Goal: Transaction & Acquisition: Obtain resource

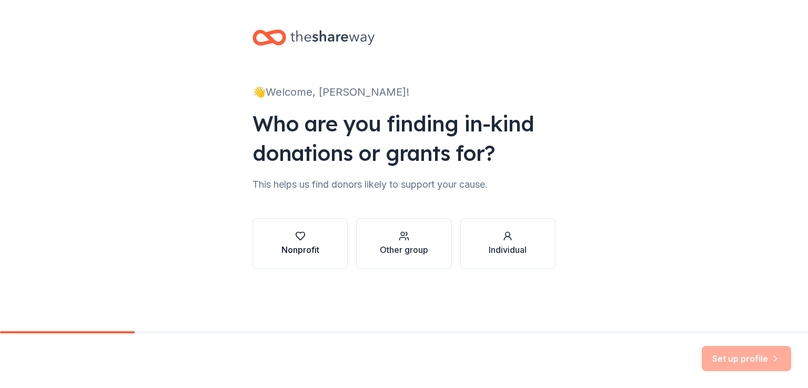
click at [307, 248] on div "Nonprofit" at bounding box center [301, 250] width 38 height 13
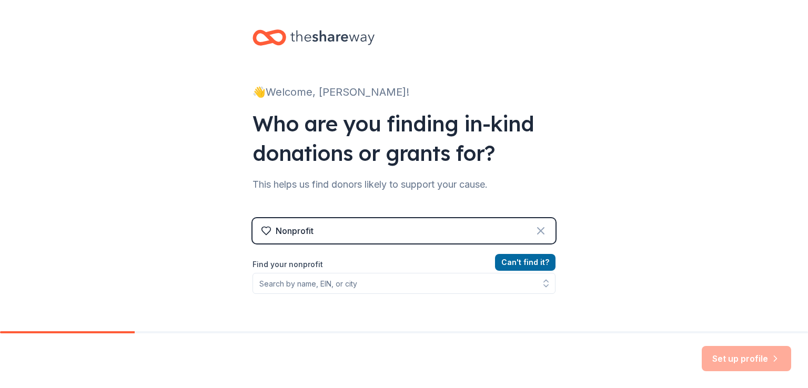
click at [539, 229] on icon at bounding box center [541, 231] width 13 height 13
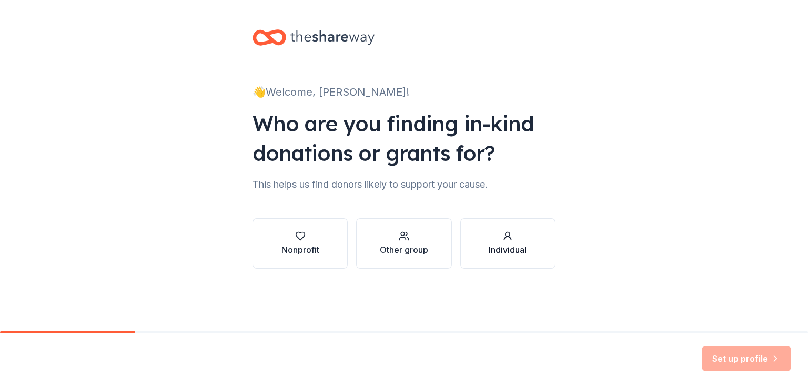
click at [515, 248] on div "Individual" at bounding box center [508, 250] width 38 height 13
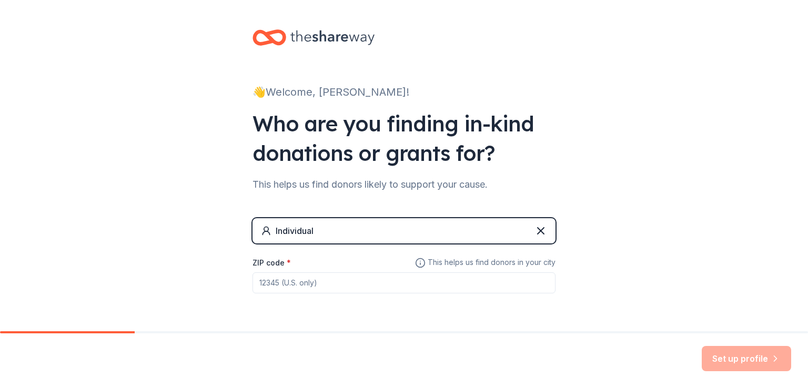
click at [329, 287] on input "ZIP code *" at bounding box center [404, 283] width 303 height 21
click at [320, 284] on input "ZIP code *" at bounding box center [404, 283] width 303 height 21
click at [392, 278] on input "ZIP code *" at bounding box center [404, 283] width 303 height 21
click at [358, 283] on input "ZIP code *" at bounding box center [404, 283] width 303 height 21
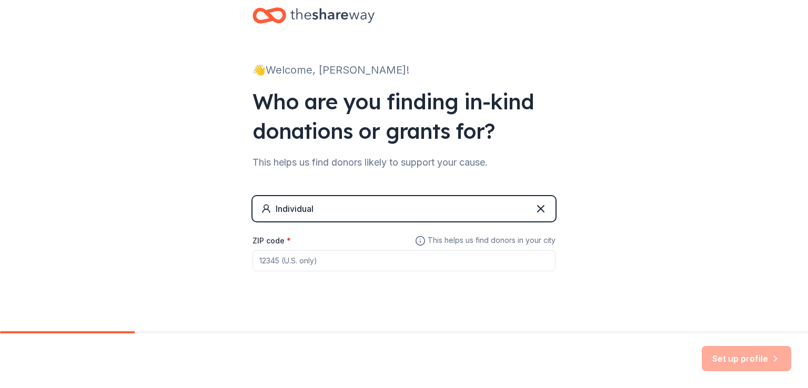
scroll to position [34, 0]
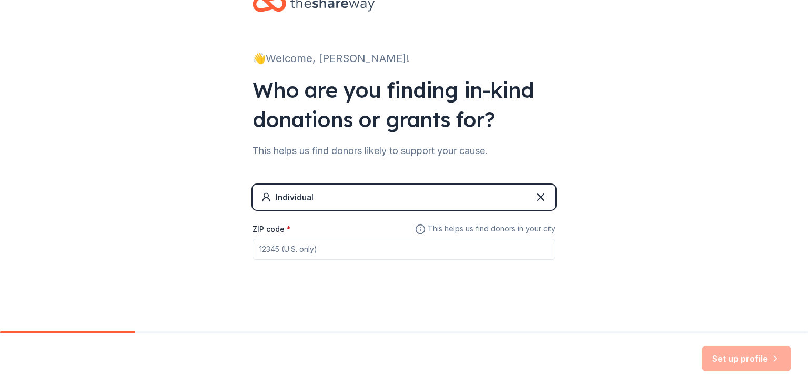
click at [320, 252] on input "ZIP code *" at bounding box center [404, 249] width 303 height 21
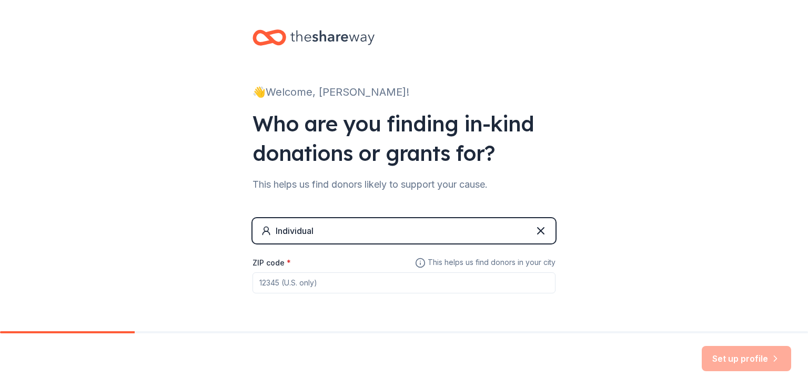
click at [720, 359] on div "Set up profile" at bounding box center [746, 358] width 89 height 25
click at [288, 287] on input "ZIP code *" at bounding box center [404, 283] width 303 height 21
click at [288, 286] on input "ZIP code *" at bounding box center [404, 283] width 303 height 21
paste input "1990"
drag, startPoint x: 281, startPoint y: 262, endPoint x: 249, endPoint y: 262, distance: 31.6
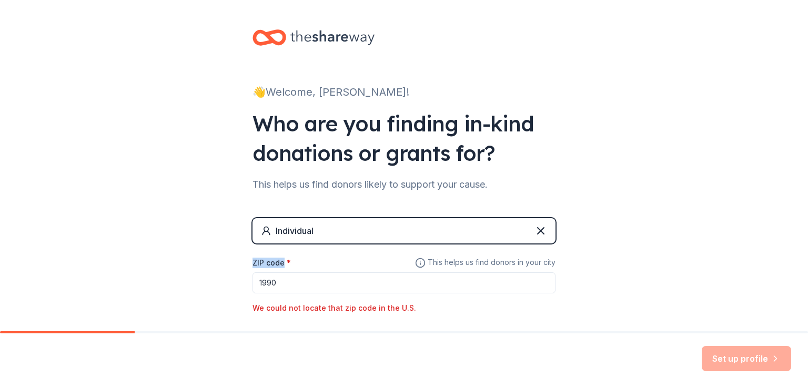
click at [253, 262] on label "ZIP code *" at bounding box center [272, 263] width 38 height 11
copy label "ZIP code"
click at [276, 281] on input "1990" at bounding box center [404, 283] width 303 height 21
drag, startPoint x: 276, startPoint y: 281, endPoint x: 248, endPoint y: 280, distance: 27.4
click at [253, 280] on input "1990" at bounding box center [404, 283] width 303 height 21
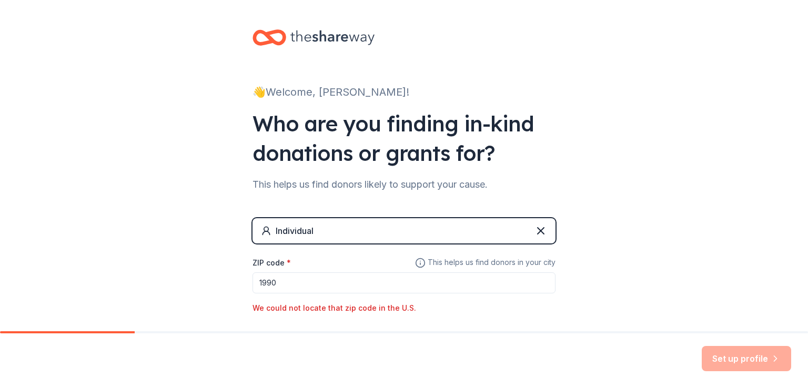
paste input "0001"
type input "10001"
click at [737, 357] on button "Set up profile" at bounding box center [746, 358] width 89 height 25
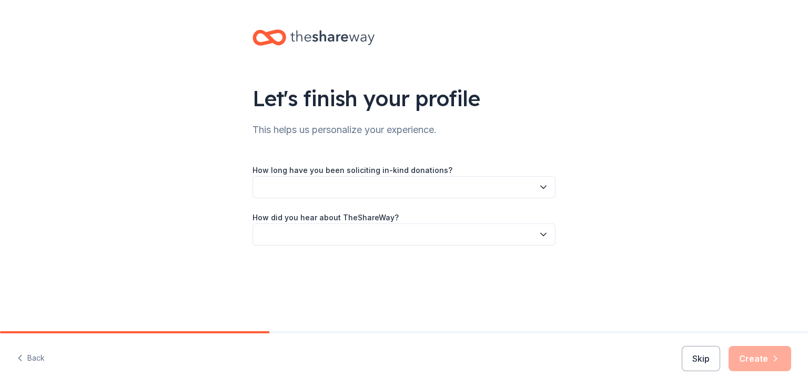
click at [544, 187] on icon "button" at bounding box center [543, 187] width 5 height 3
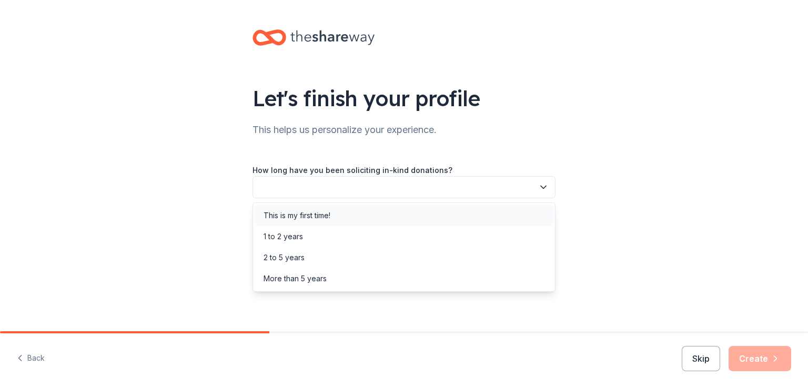
click at [315, 218] on div "This is my first time!" at bounding box center [297, 215] width 67 height 13
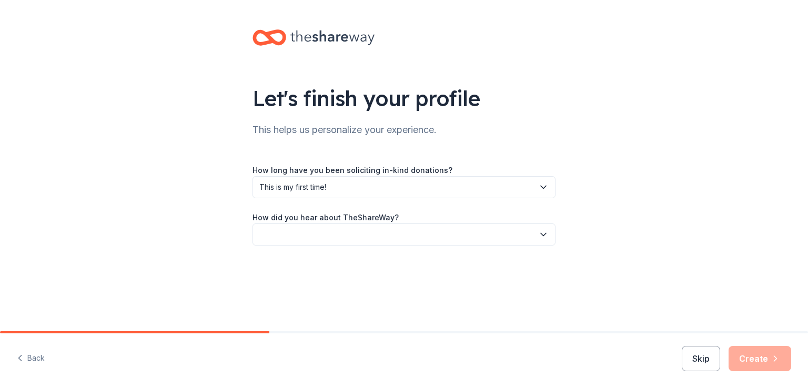
click at [541, 234] on icon "button" at bounding box center [543, 234] width 11 height 11
click at [335, 285] on div "Online search" at bounding box center [404, 284] width 298 height 21
click at [753, 362] on button "Create" at bounding box center [760, 358] width 63 height 25
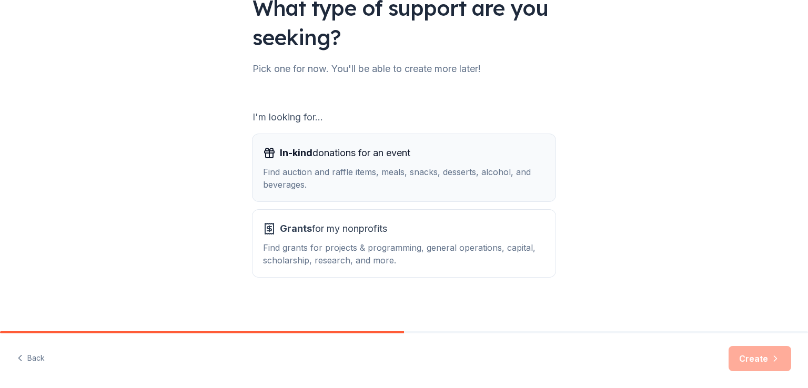
scroll to position [93, 0]
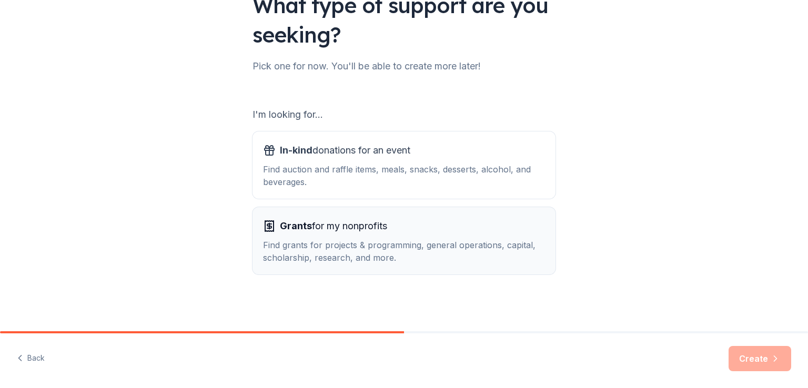
click at [368, 249] on div "Find grants for projects & programming, general operations, capital, scholarshi…" at bounding box center [404, 251] width 282 height 25
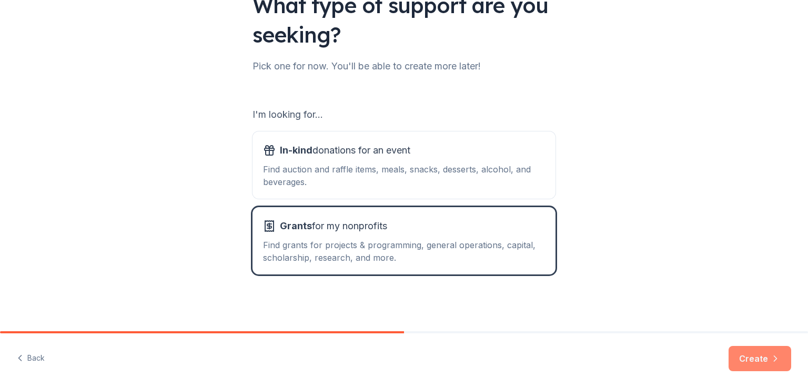
click at [756, 358] on button "Create" at bounding box center [760, 358] width 63 height 25
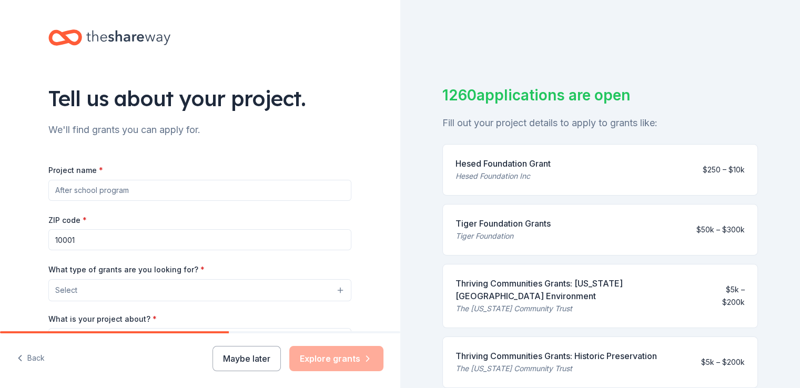
click at [122, 188] on input "Project name *" at bounding box center [199, 190] width 303 height 21
click at [9, 174] on div "Tell us about your project. We'll find grants you can apply for. Project name *…" at bounding box center [200, 251] width 400 height 503
click at [61, 191] on input "Project name *" at bounding box center [199, 190] width 303 height 21
paste input "Entrepreneurship Training Center"
type input "Entrepreneurship Training Center"
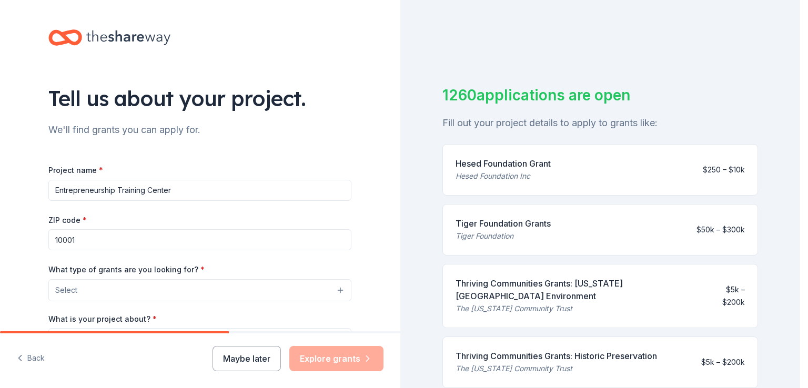
click at [337, 291] on button "Select" at bounding box center [199, 290] width 303 height 22
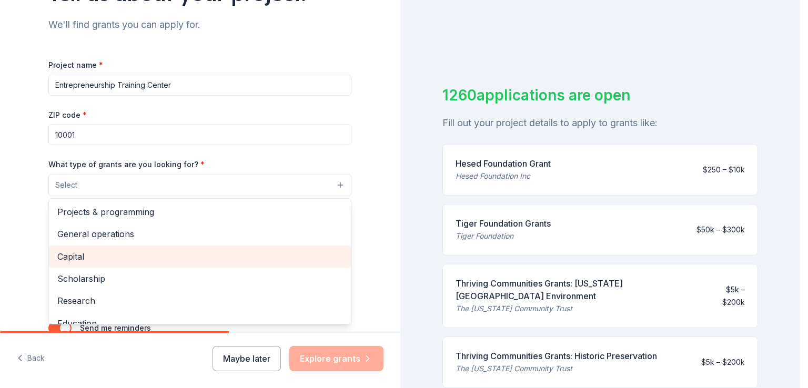
scroll to position [53, 0]
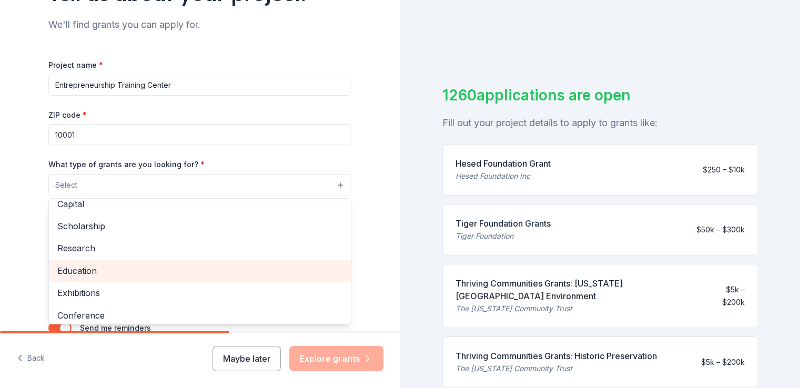
click at [100, 268] on span "Education" at bounding box center [199, 271] width 285 height 14
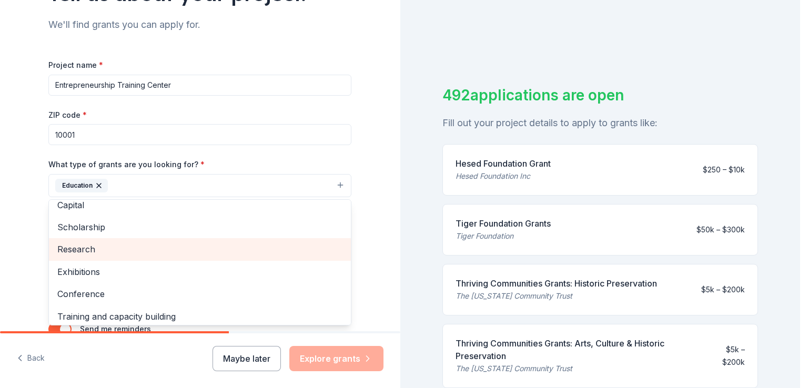
scroll to position [102, 0]
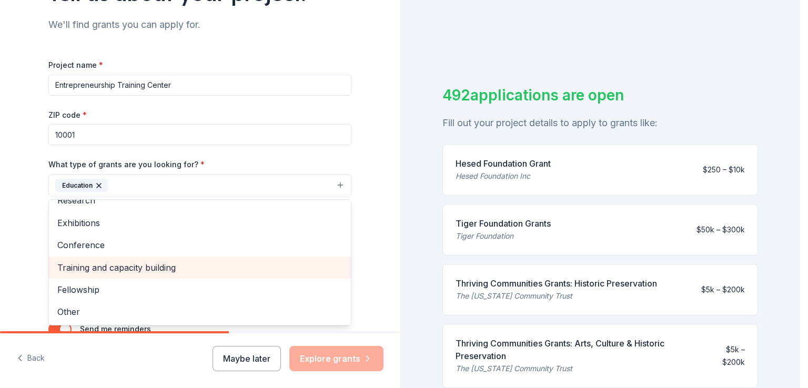
click at [123, 268] on span "Training and capacity building" at bounding box center [199, 268] width 285 height 14
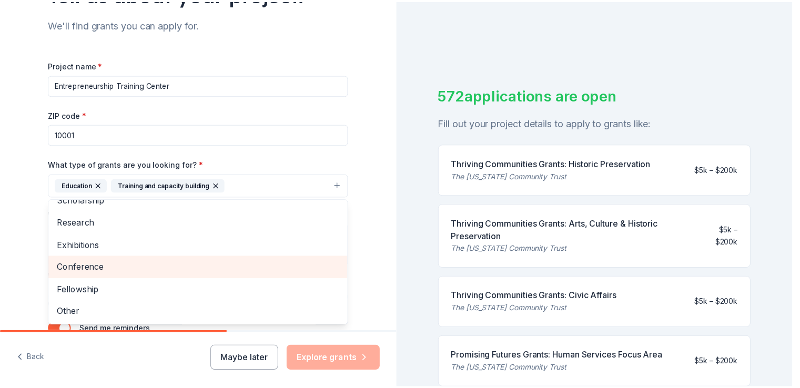
scroll to position [158, 0]
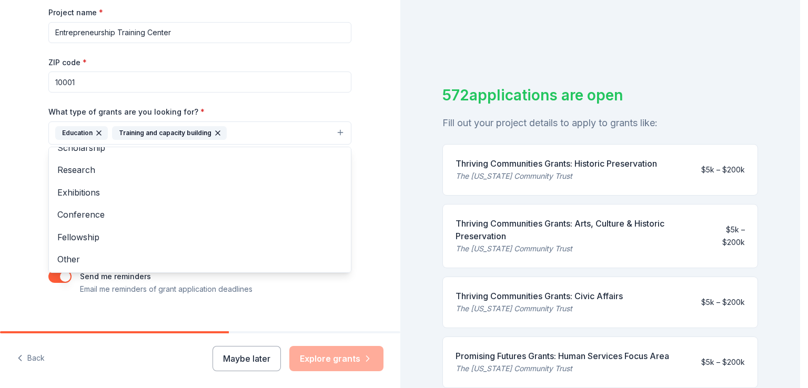
click at [366, 116] on div "Tell us about your project. We'll find grants you can apply for. Project name *…" at bounding box center [200, 94] width 400 height 504
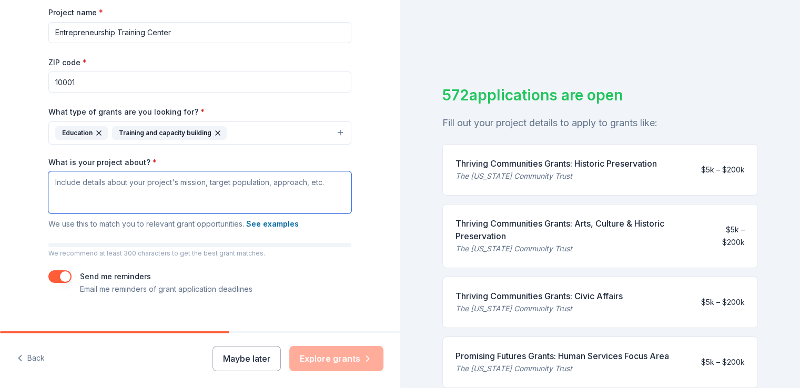
click at [67, 194] on textarea "What is your project about? *" at bounding box center [199, 193] width 303 height 42
click at [62, 185] on textarea "What is your project about? *" at bounding box center [199, 193] width 303 height 42
paste textarea "Loremipsumdolors Ametcons Adipis – Elits Doeiusm Tempori & UTL: Etdolorema Aliq…"
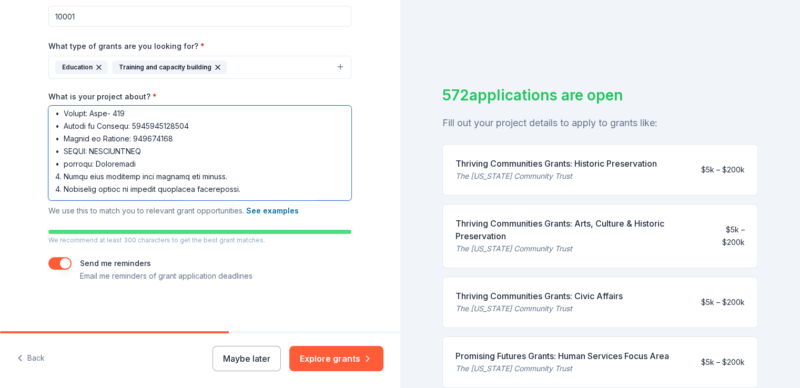
scroll to position [225, 0]
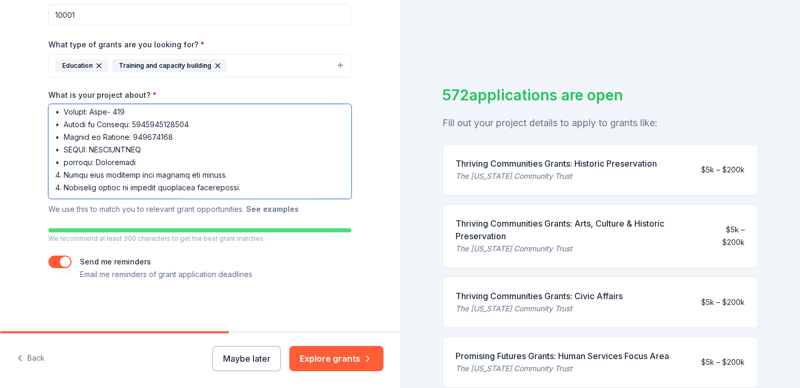
type textarea "Loremipsumdolors Ametcons Adipis – Elits Doeiusm Tempori & UTL: Etdolorema Aliq…"
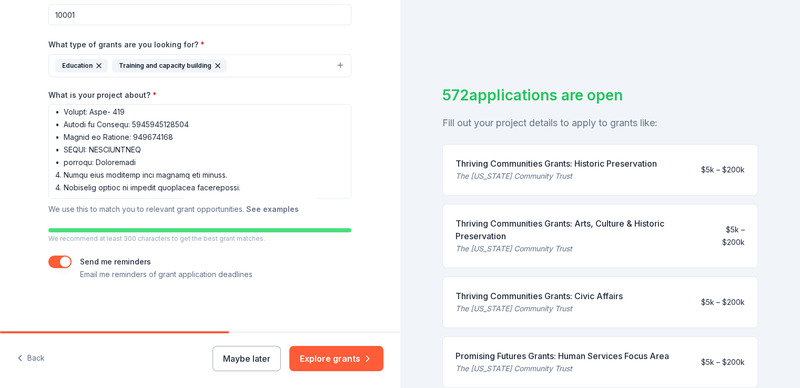
click at [265, 209] on button "See examples" at bounding box center [272, 209] width 53 height 13
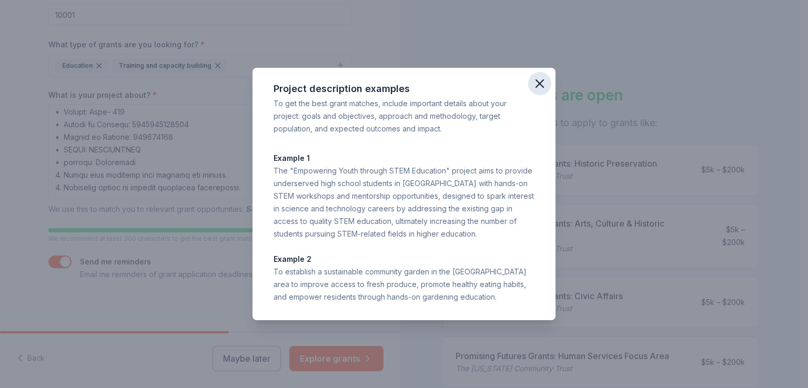
click at [540, 81] on icon "button" at bounding box center [540, 83] width 15 height 15
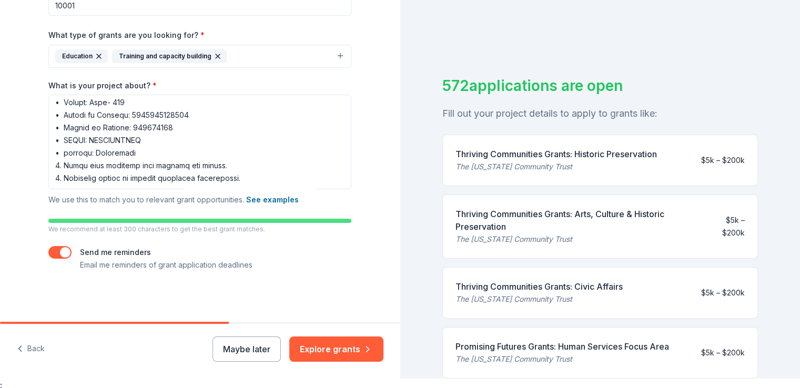
scroll to position [13, 0]
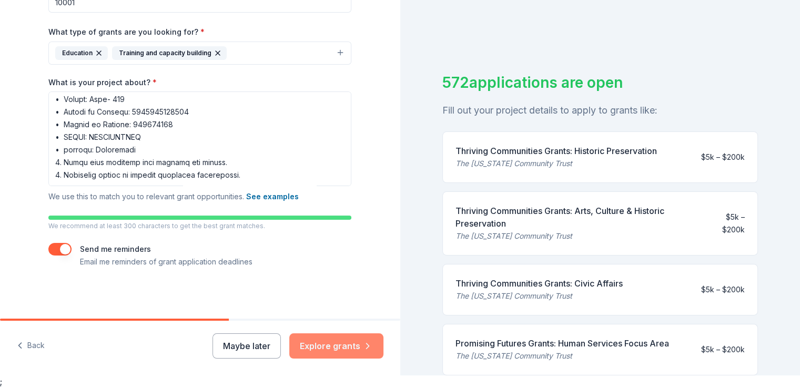
click at [352, 350] on button "Explore grants" at bounding box center [336, 346] width 94 height 25
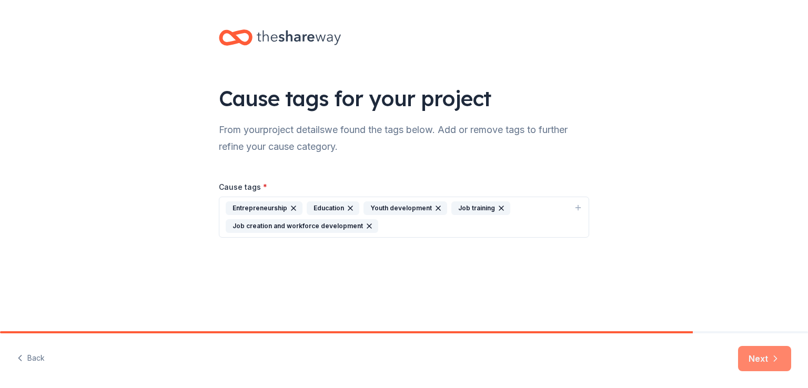
click at [776, 358] on icon "button" at bounding box center [776, 358] width 3 height 5
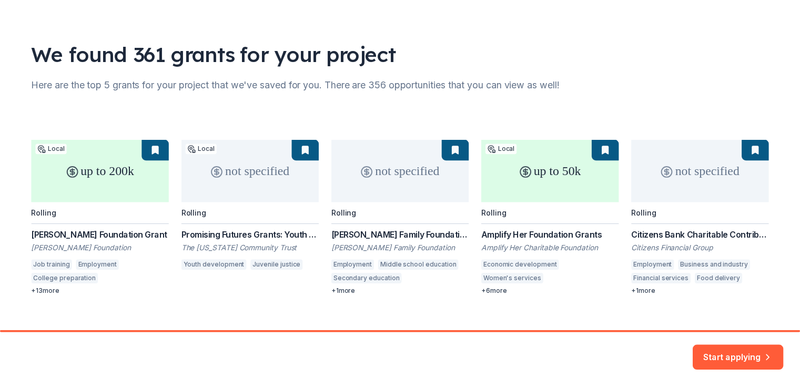
scroll to position [61, 0]
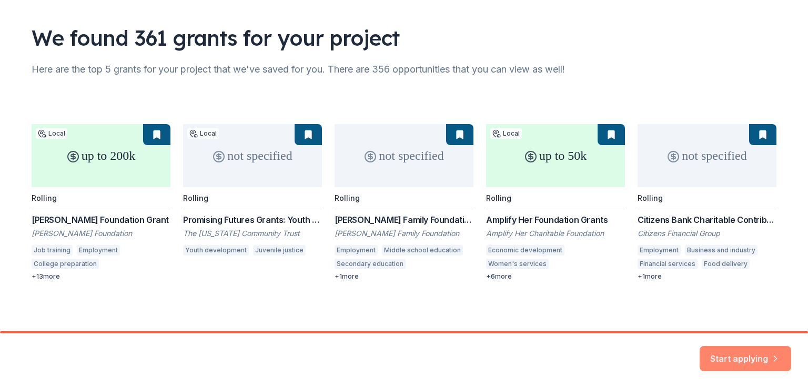
click at [764, 349] on button "Start applying" at bounding box center [746, 353] width 92 height 25
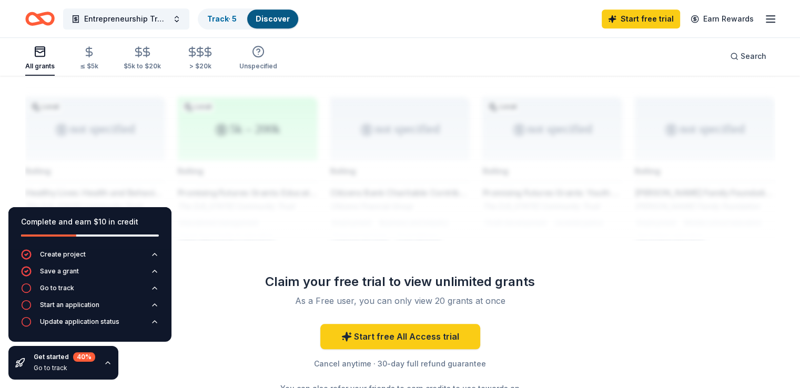
scroll to position [895, 0]
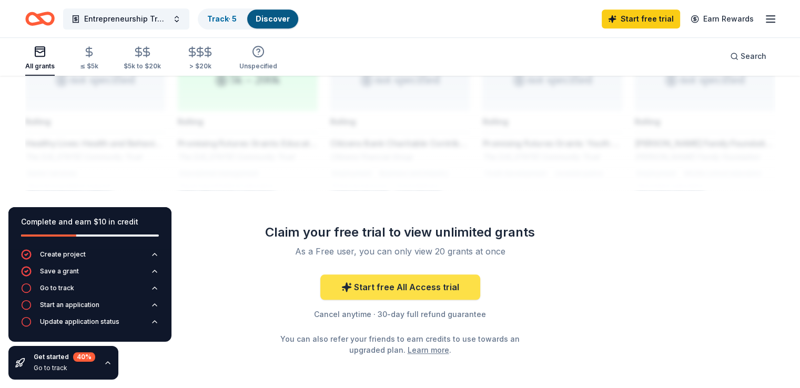
click at [411, 276] on link "Start free All Access trial" at bounding box center [400, 287] width 160 height 25
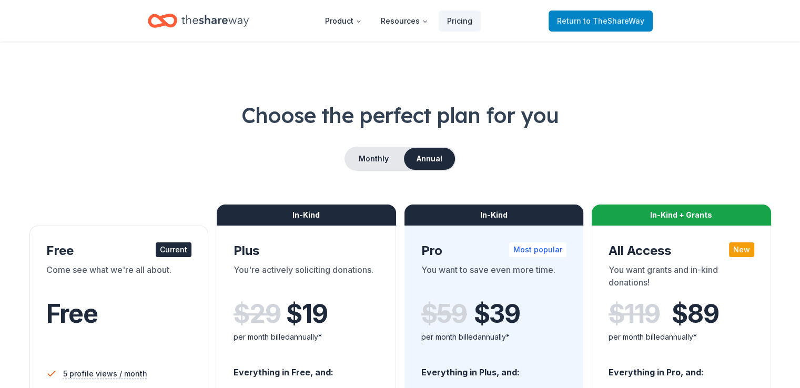
click at [583, 25] on span "Return to TheShareWay" at bounding box center [600, 21] width 87 height 13
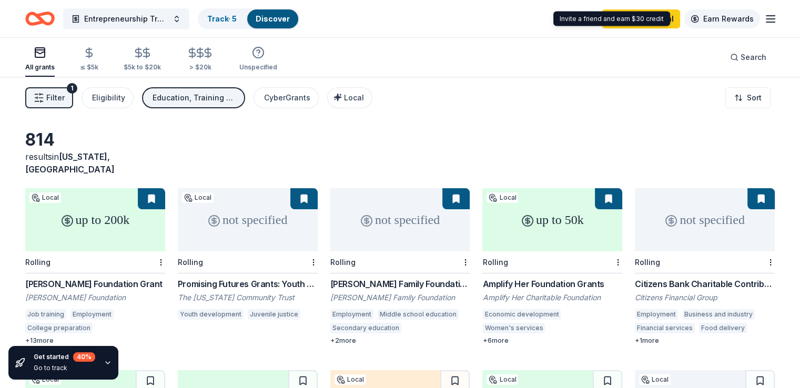
click at [716, 22] on link "Earn Rewards" at bounding box center [723, 18] width 76 height 19
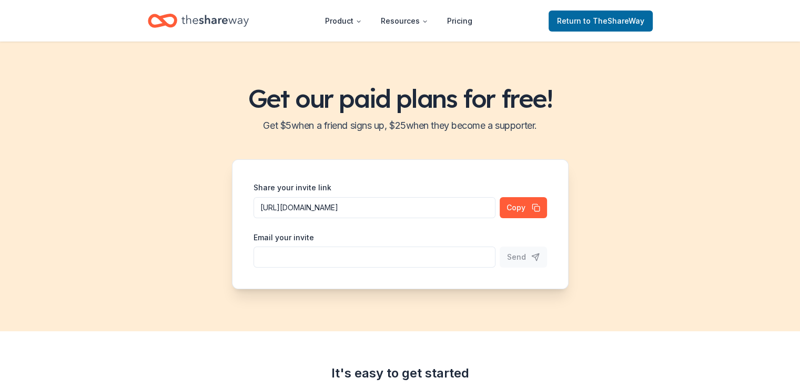
click at [307, 257] on input "Share your invite link" at bounding box center [375, 257] width 242 height 21
click at [534, 257] on button "Send" at bounding box center [523, 257] width 47 height 21
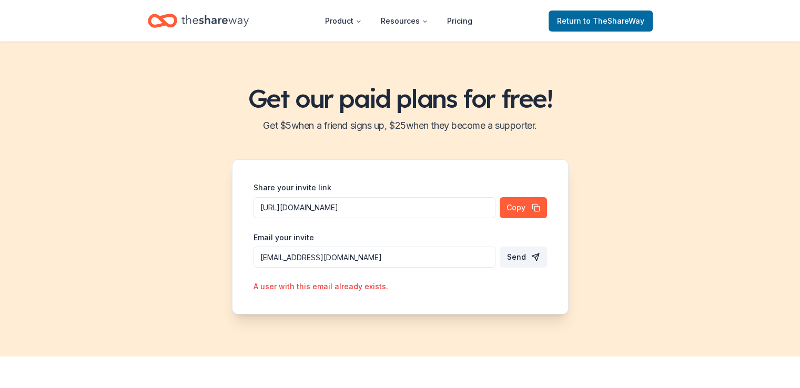
click at [346, 257] on input "[EMAIL_ADDRESS][DOMAIN_NAME]" at bounding box center [375, 257] width 242 height 21
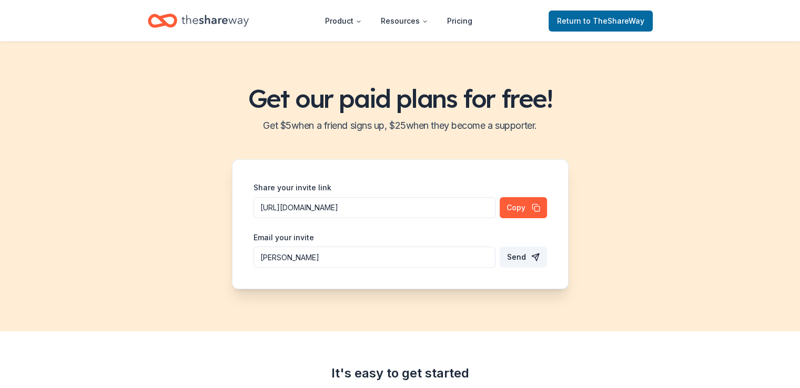
type input "[EMAIL_ADDRESS][DOMAIN_NAME]"
click at [515, 258] on span "Send" at bounding box center [516, 257] width 19 height 13
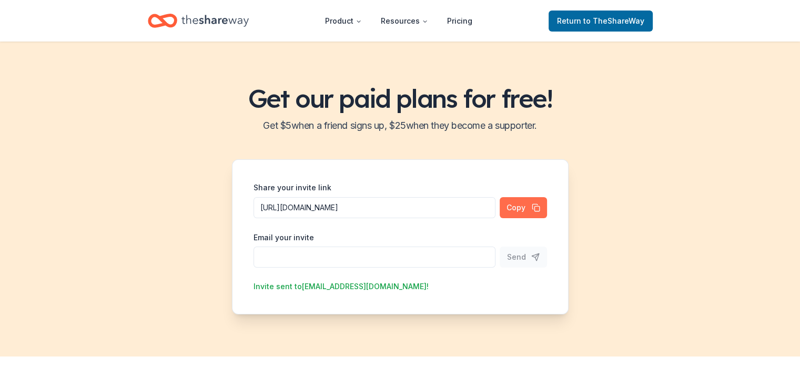
click at [520, 210] on button "Copy" at bounding box center [523, 207] width 47 height 21
click at [266, 257] on input "Share your invite link" at bounding box center [375, 257] width 242 height 21
paste input "[URL][DOMAIN_NAME]"
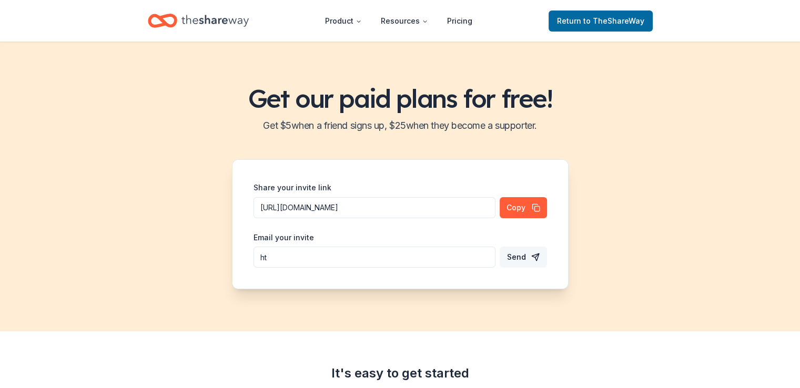
type input "h"
click at [583, 23] on span "Return to TheShareWay" at bounding box center [600, 21] width 87 height 13
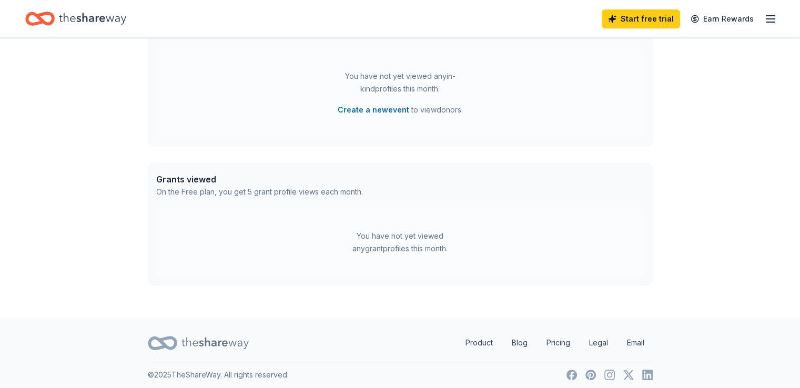
scroll to position [479, 0]
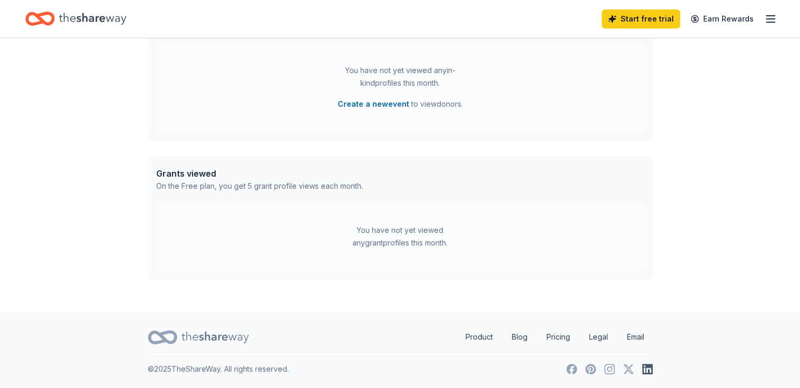
click at [649, 371] on icon at bounding box center [648, 369] width 11 height 11
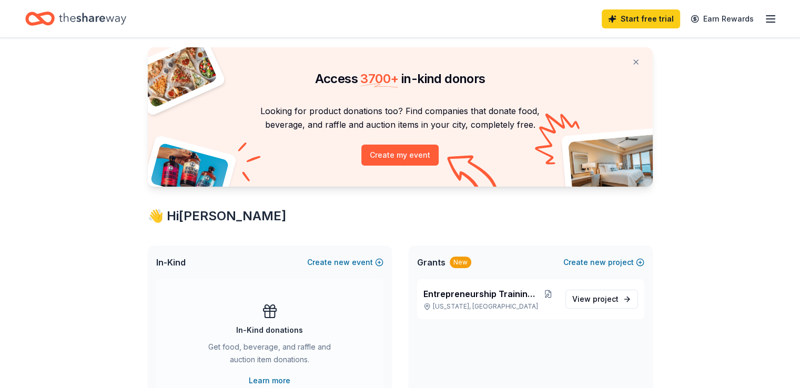
scroll to position [0, 0]
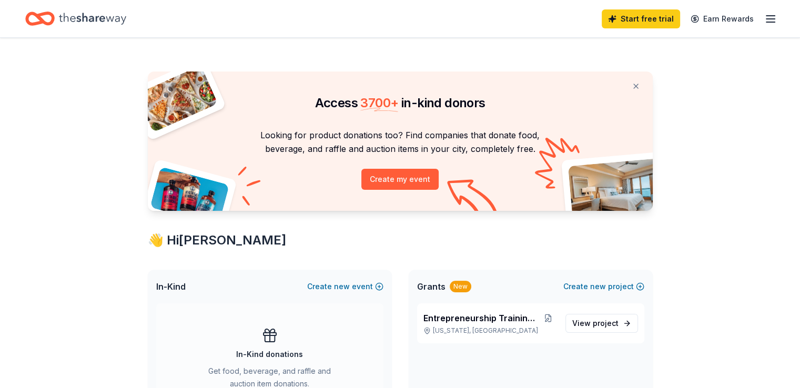
click at [765, 17] on icon "button" at bounding box center [771, 19] width 13 height 13
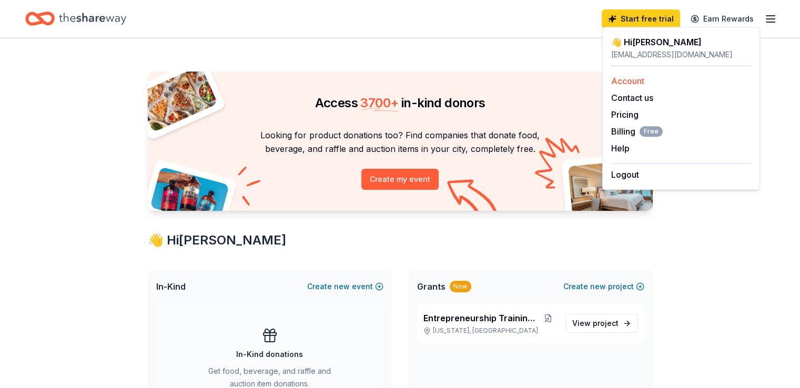
click at [637, 83] on link "Account" at bounding box center [628, 81] width 33 height 11
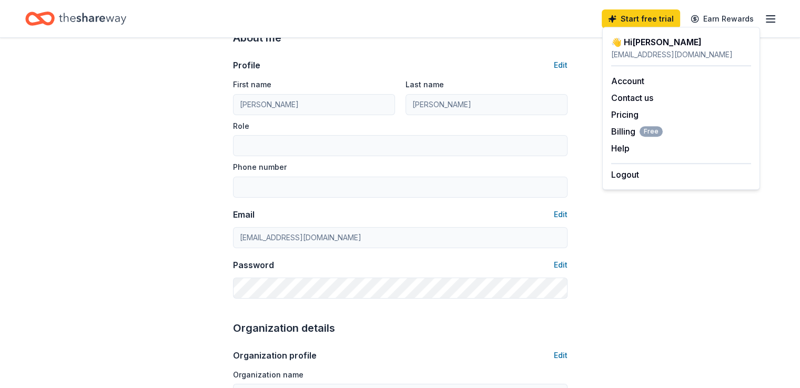
scroll to position [34, 0]
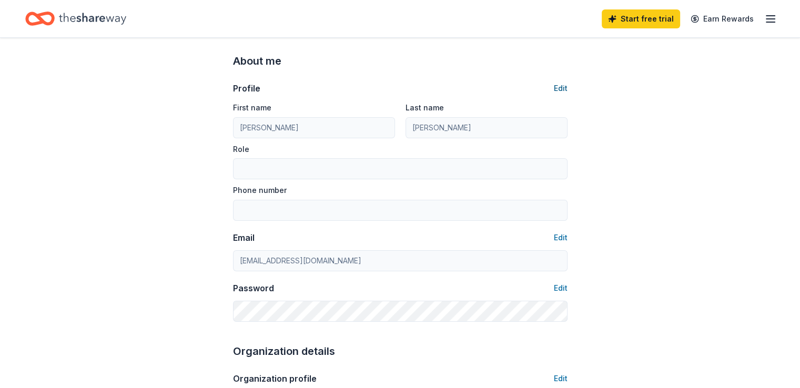
click at [560, 89] on button "Edit" at bounding box center [561, 88] width 14 height 13
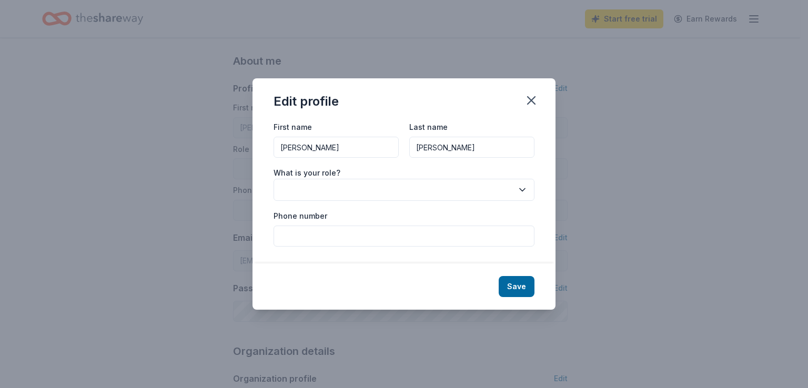
click at [522, 189] on icon "button" at bounding box center [522, 190] width 11 height 11
click at [309, 190] on button "button" at bounding box center [404, 190] width 261 height 22
click at [522, 188] on icon "button" at bounding box center [522, 190] width 11 height 11
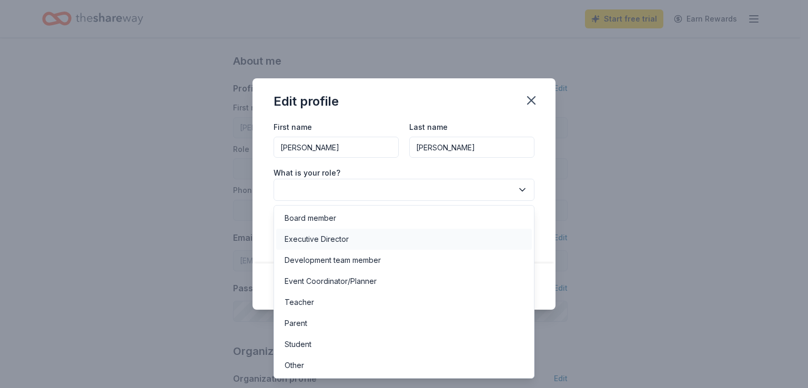
click at [373, 236] on div "Executive Director" at bounding box center [404, 239] width 256 height 21
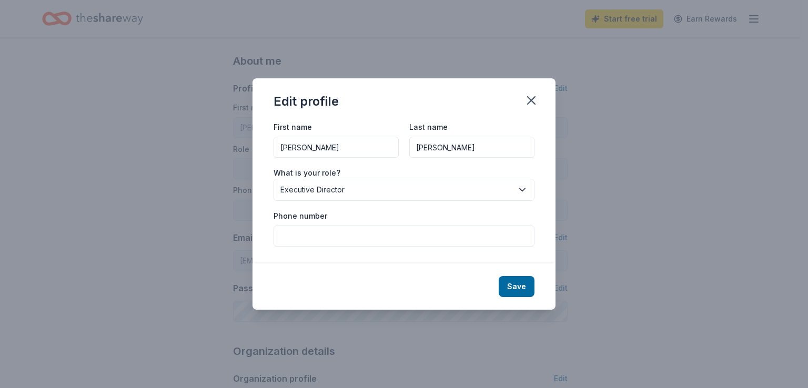
click at [385, 235] on input "Phone number" at bounding box center [404, 236] width 261 height 21
click at [385, 234] on input "Phone number" at bounding box center [404, 236] width 261 height 21
type input "="
type input "_"
type input "-"
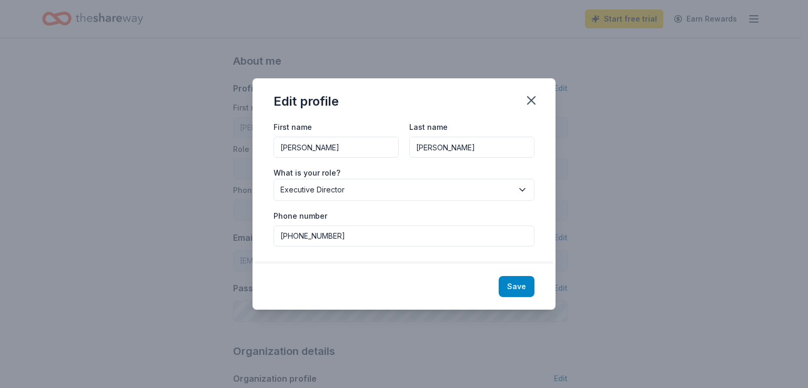
type input "[PHONE_NUMBER]"
click at [509, 287] on button "Save" at bounding box center [517, 286] width 36 height 21
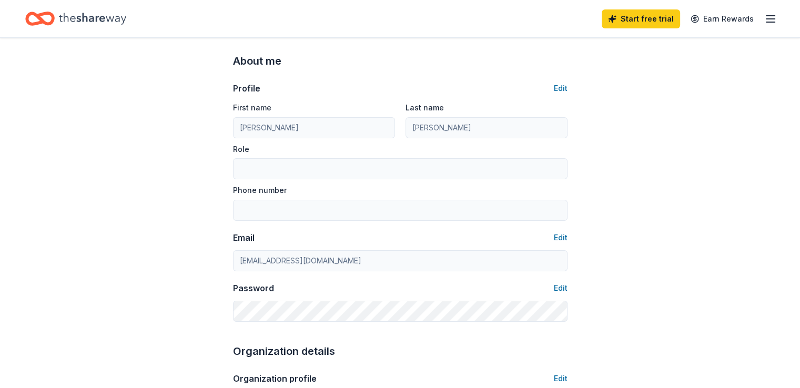
type input "Executive Director"
type input "[PHONE_NUMBER]"
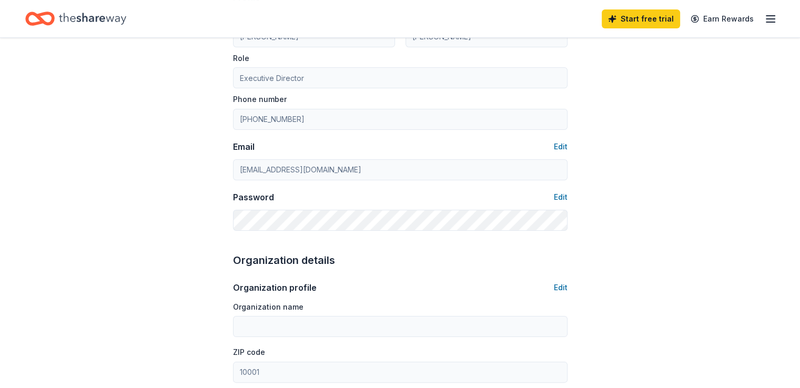
scroll to position [139, 0]
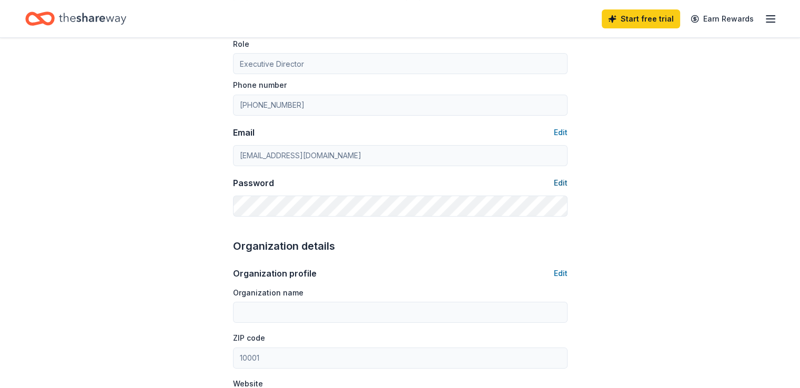
click at [565, 182] on button "Edit" at bounding box center [561, 183] width 14 height 13
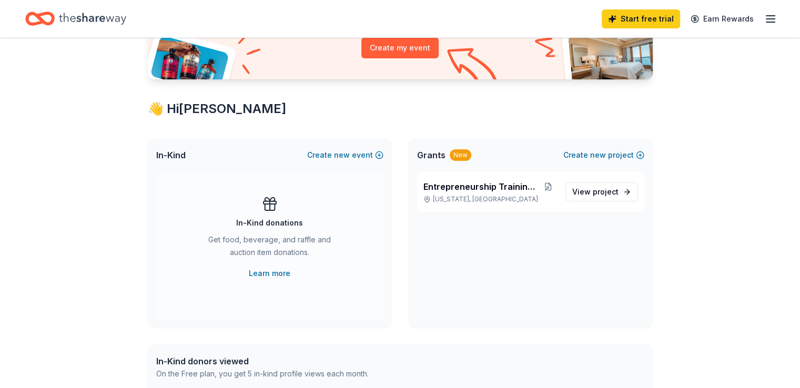
scroll to position [158, 0]
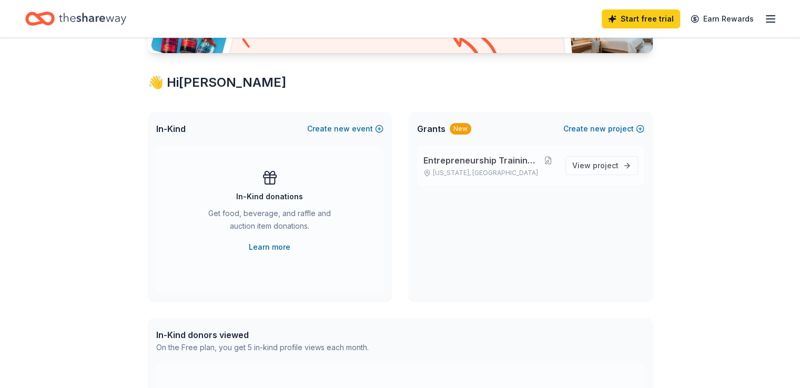
click at [428, 174] on icon at bounding box center [427, 172] width 7 height 7
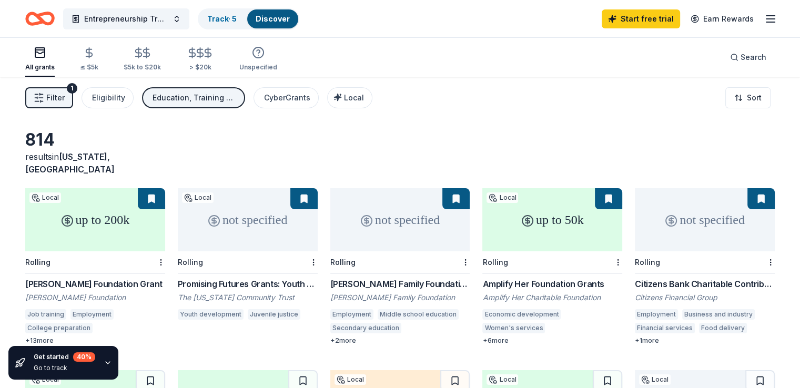
click at [65, 102] on span "Filter" at bounding box center [55, 98] width 18 height 13
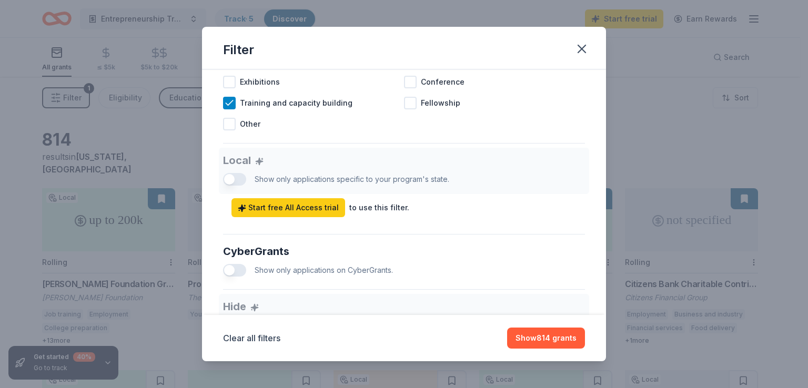
scroll to position [526, 0]
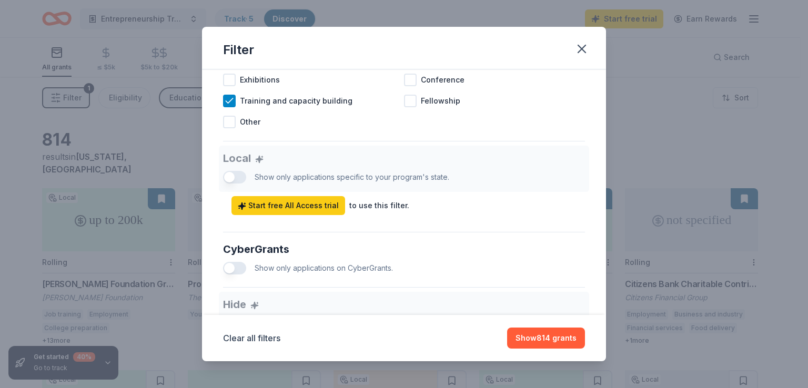
click at [230, 190] on div "Local Show only applications specific to your program's state. Start free All A…" at bounding box center [404, 180] width 362 height 69
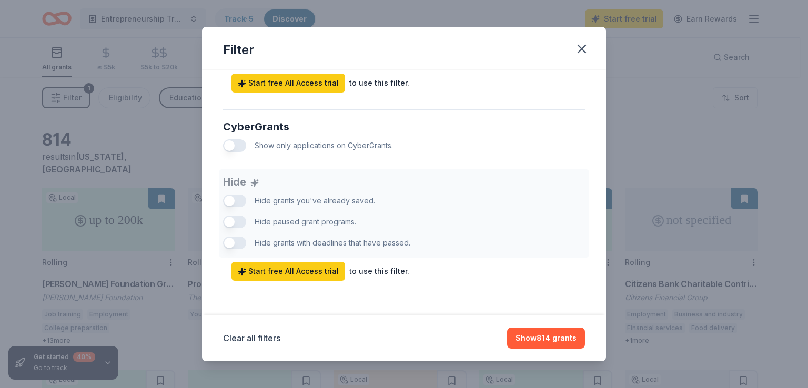
scroll to position [659, 0]
click at [333, 272] on span "Start free All Access trial" at bounding box center [288, 271] width 101 height 13
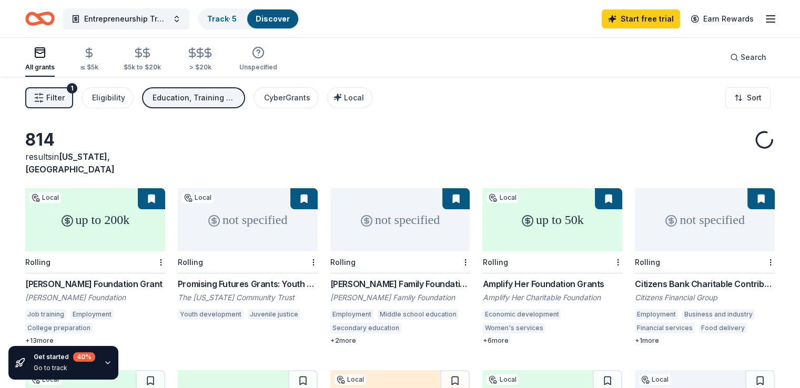
click at [65, 98] on span "Filter" at bounding box center [55, 98] width 18 height 13
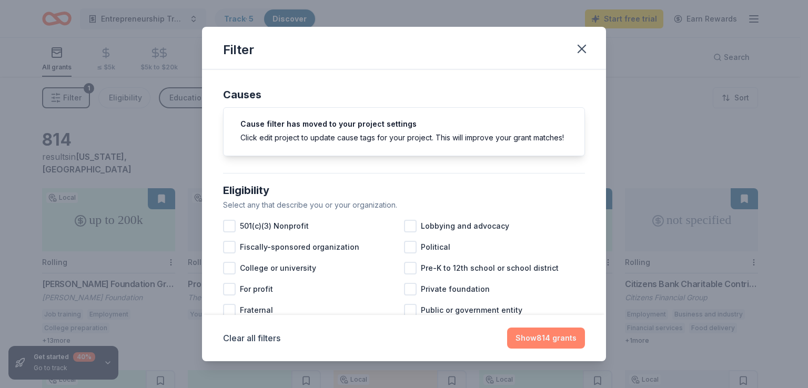
click at [538, 337] on button "Show 814 grants" at bounding box center [546, 338] width 78 height 21
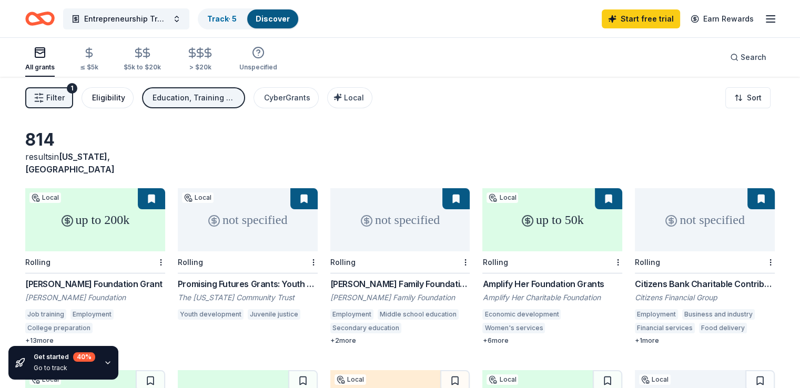
click at [122, 96] on div "Eligibility" at bounding box center [108, 98] width 33 height 13
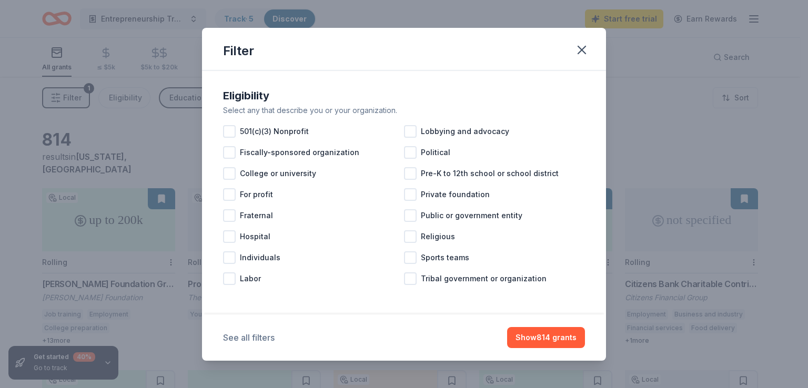
click at [262, 339] on button "See all filters" at bounding box center [249, 338] width 52 height 13
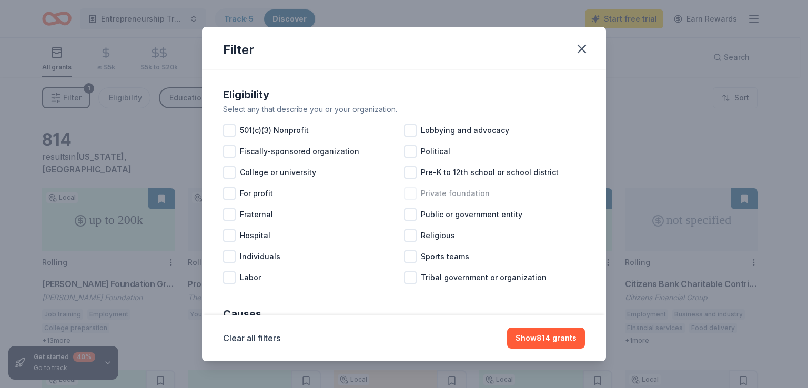
click at [410, 193] on div at bounding box center [410, 193] width 13 height 13
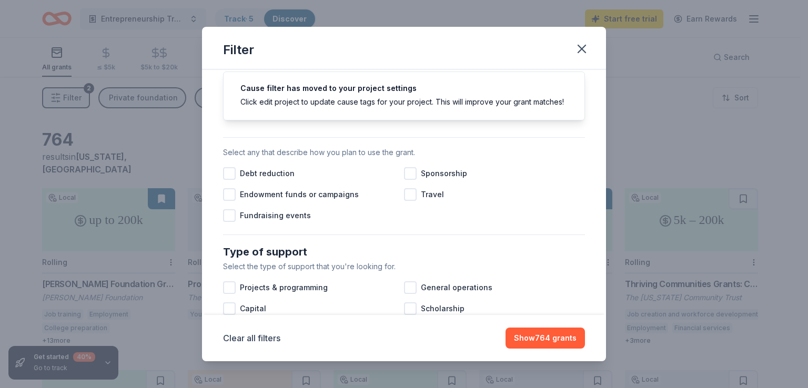
scroll to position [263, 0]
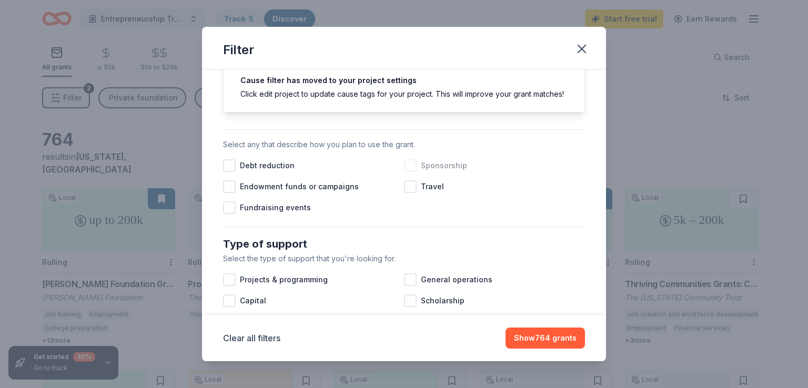
click at [409, 172] on div at bounding box center [410, 165] width 13 height 13
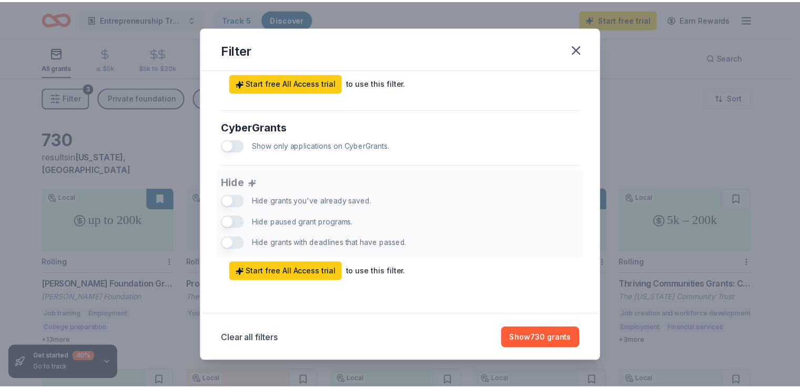
scroll to position [659, 0]
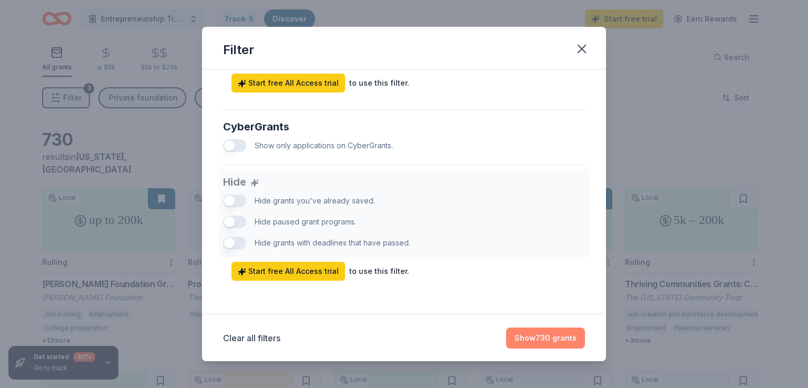
click at [531, 340] on button "Show 730 grants" at bounding box center [545, 338] width 79 height 21
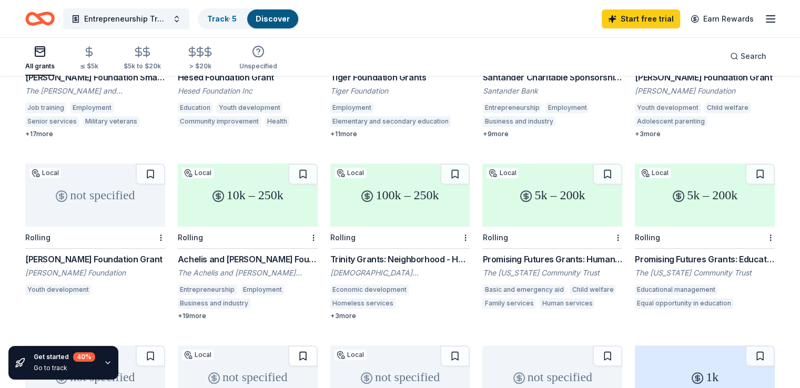
scroll to position [316, 0]
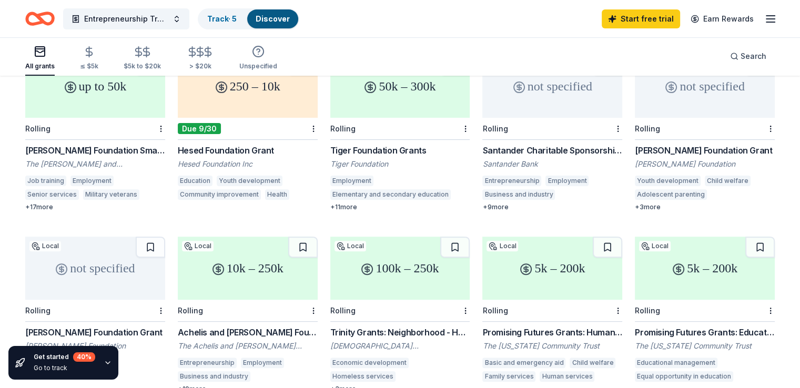
click at [209, 123] on div "Due 9/30" at bounding box center [199, 128] width 43 height 11
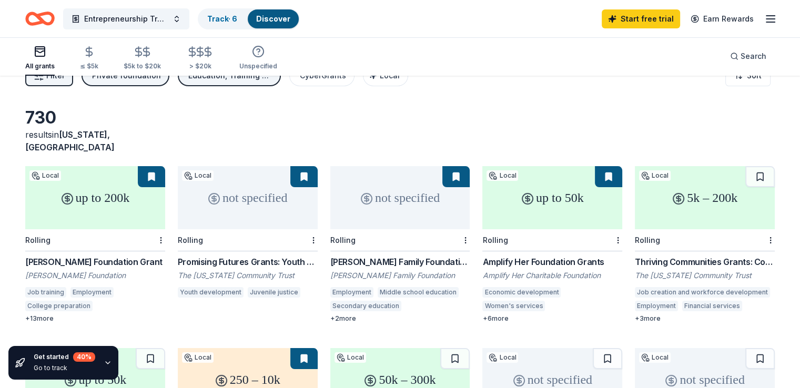
scroll to position [0, 0]
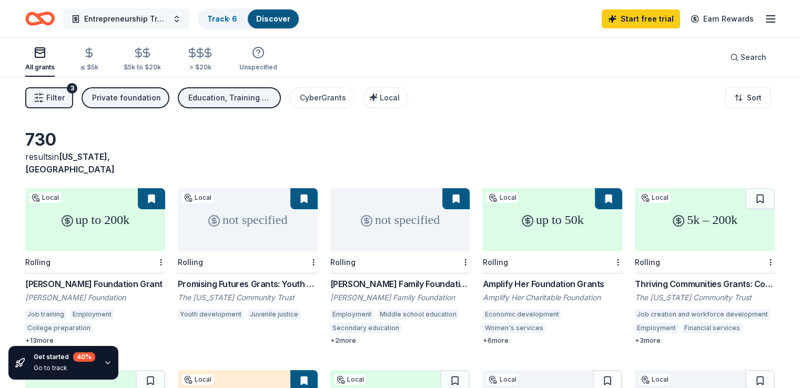
click at [168, 16] on span "Entrepreneurship Training Center" at bounding box center [126, 19] width 84 height 13
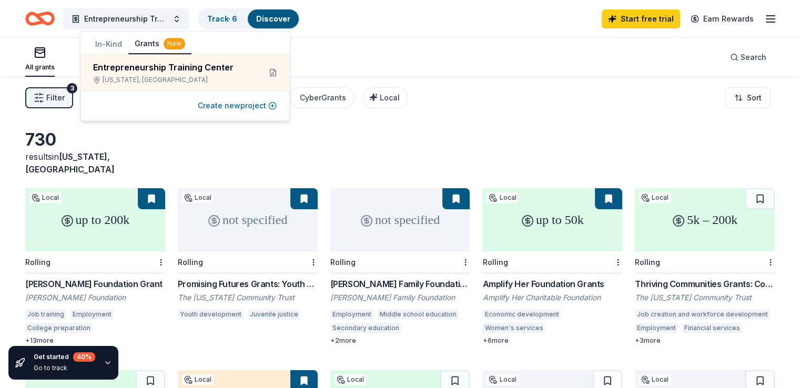
click at [274, 105] on button "Create new project" at bounding box center [237, 105] width 79 height 13
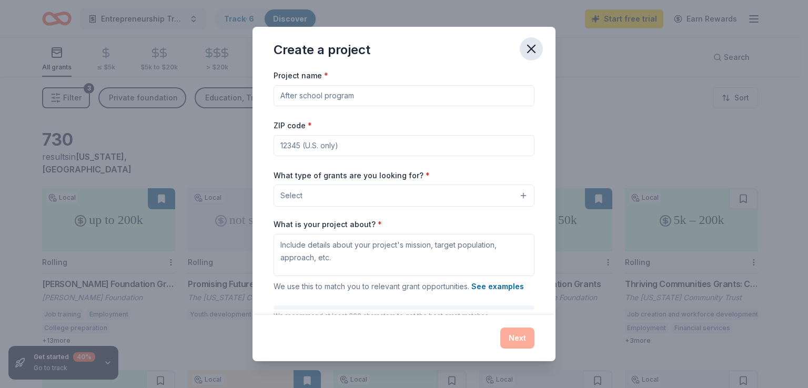
click at [533, 49] on icon "button" at bounding box center [531, 49] width 15 height 15
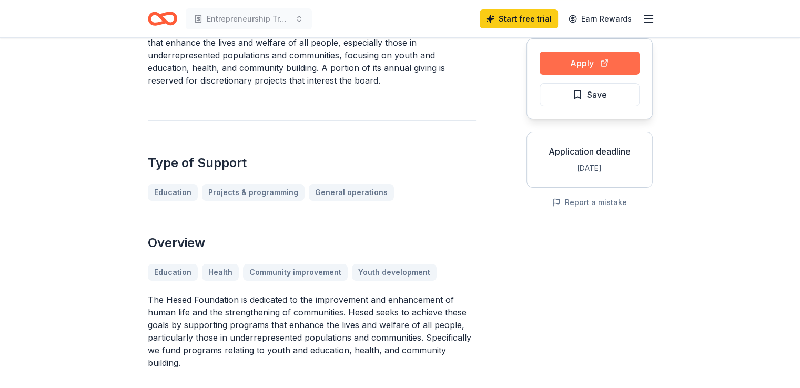
scroll to position [105, 0]
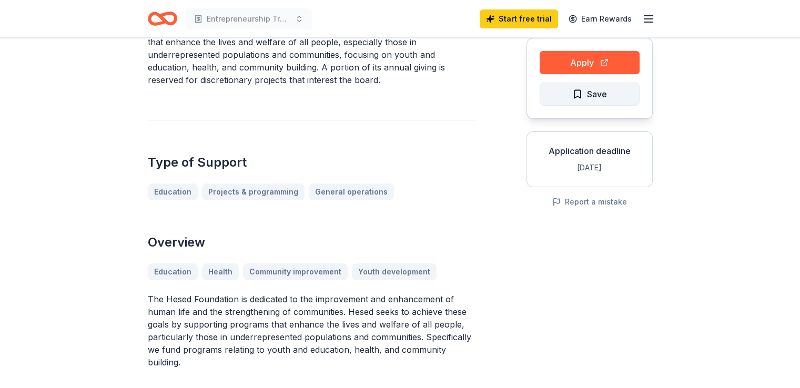
click at [585, 92] on span "Save" at bounding box center [590, 94] width 35 height 14
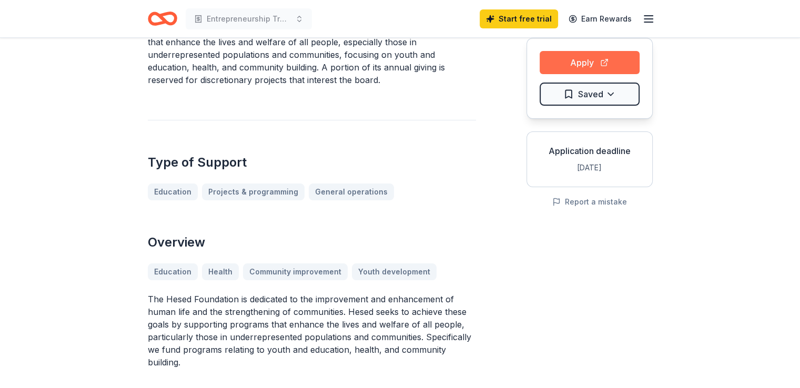
click at [584, 64] on button "Apply" at bounding box center [590, 62] width 100 height 23
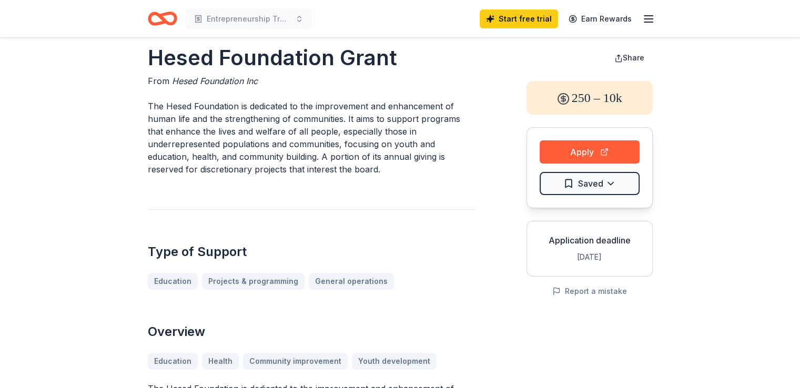
scroll to position [0, 0]
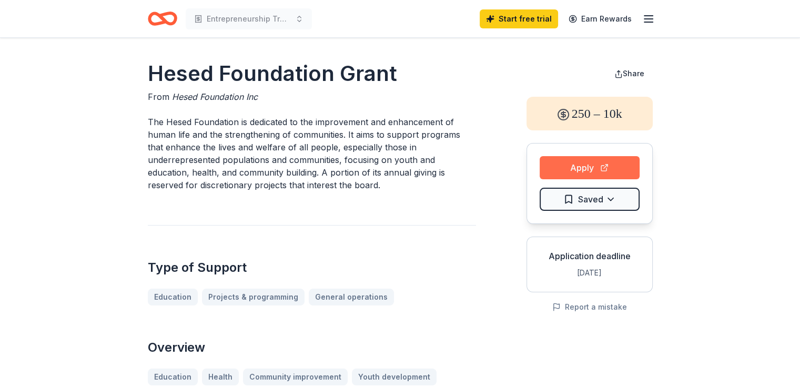
click at [597, 167] on button "Apply" at bounding box center [590, 167] width 100 height 23
